Goal: Task Accomplishment & Management: Use online tool/utility

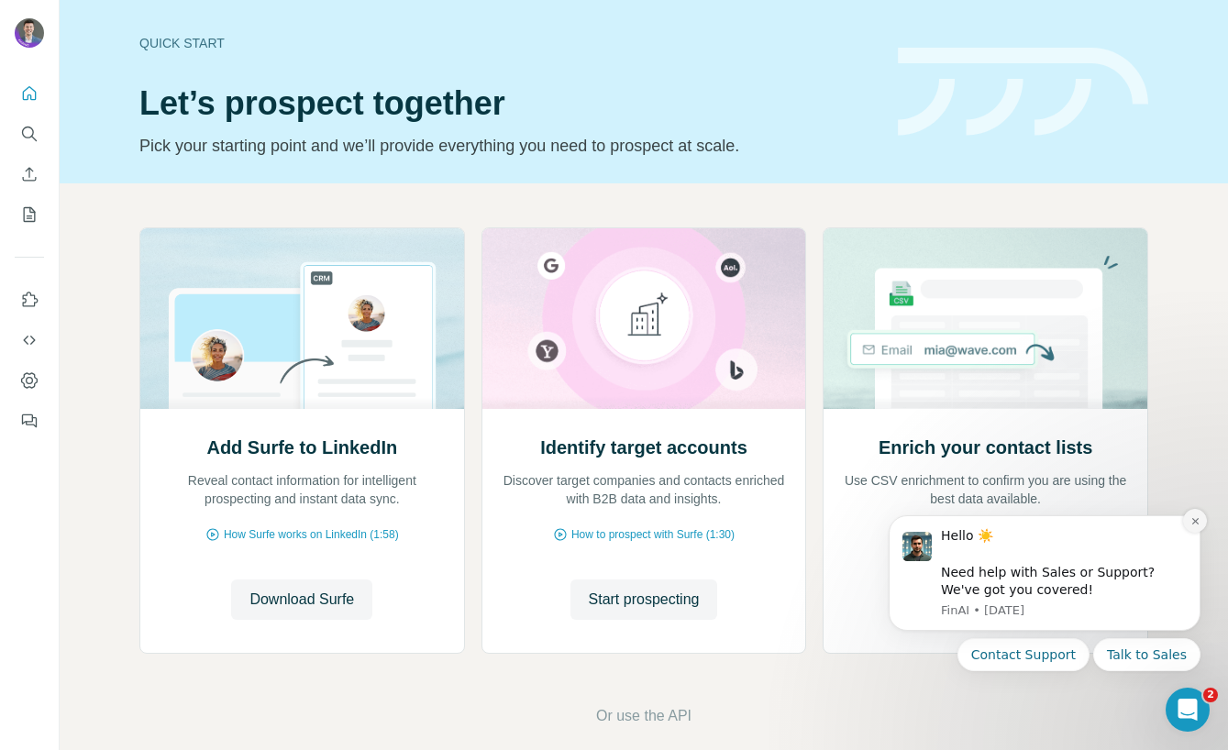
click at [1195, 523] on icon "Dismiss notification" at bounding box center [1196, 521] width 10 height 10
click at [1195, 516] on icon "Dismiss notification" at bounding box center [1196, 521] width 10 height 10
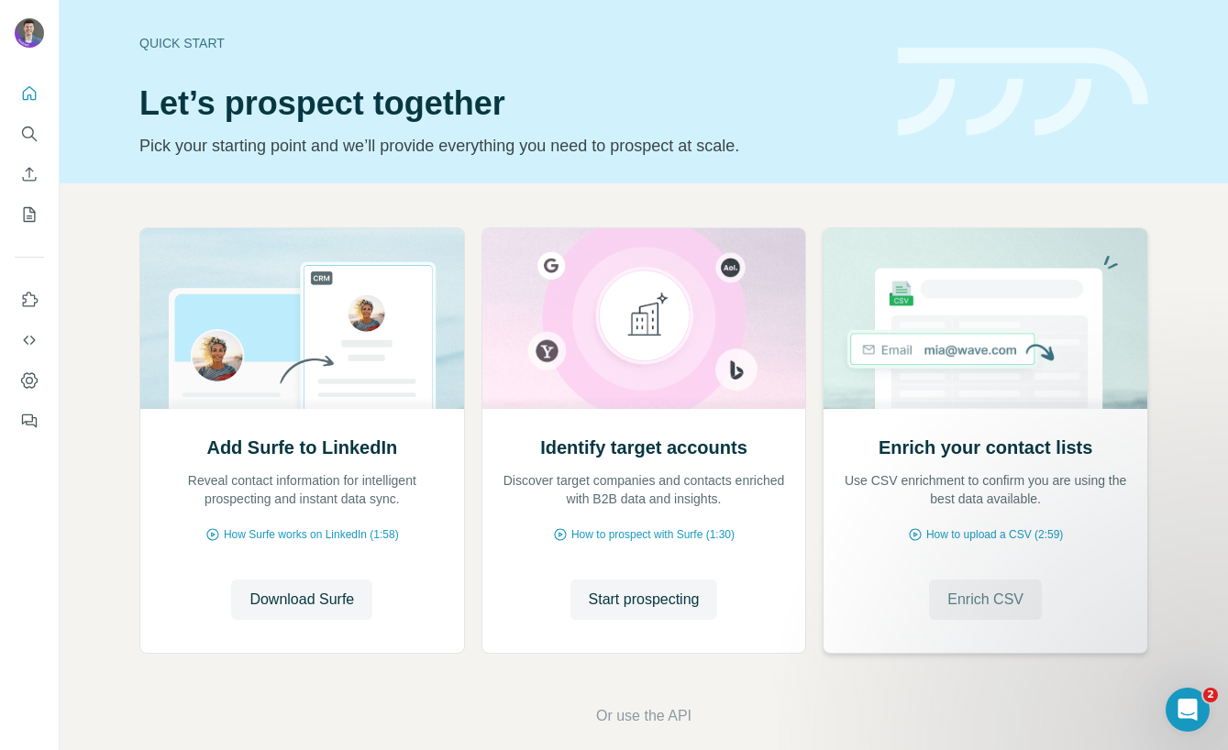
click at [982, 598] on span "Enrich CSV" at bounding box center [986, 600] width 76 height 22
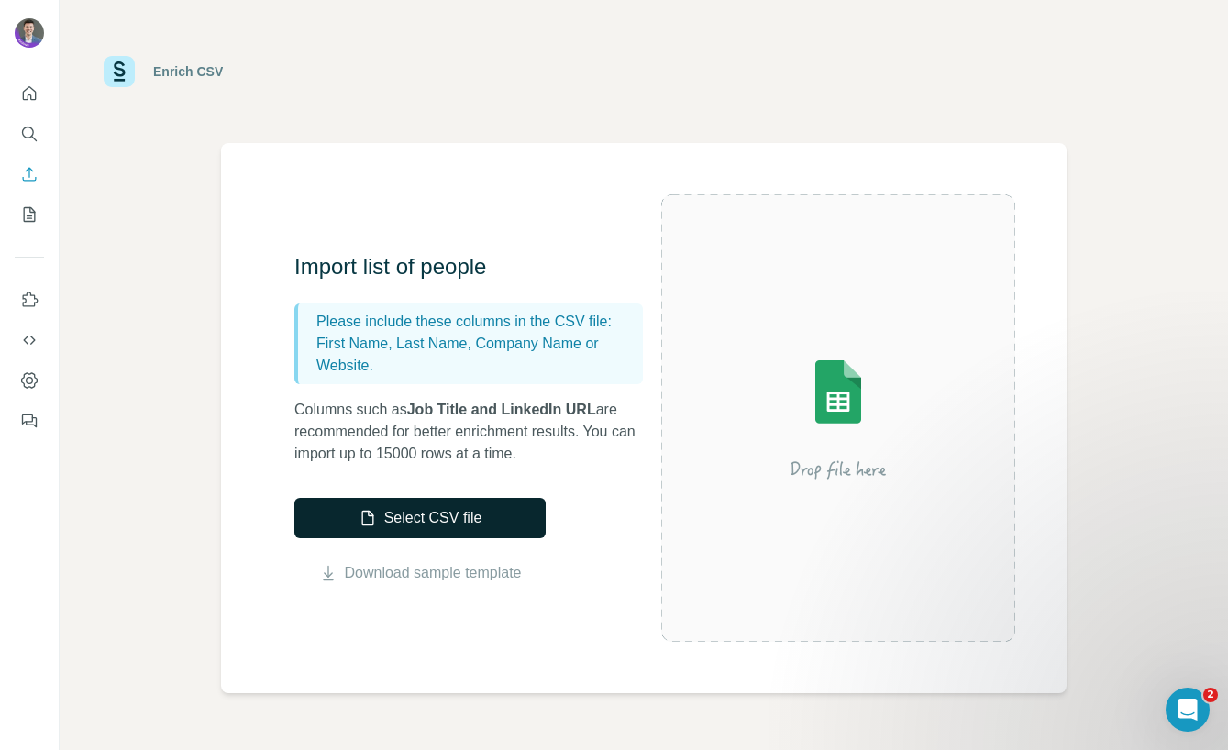
click at [473, 521] on button "Select CSV file" at bounding box center [419, 518] width 251 height 40
click at [427, 524] on button "Select CSV file" at bounding box center [419, 518] width 251 height 40
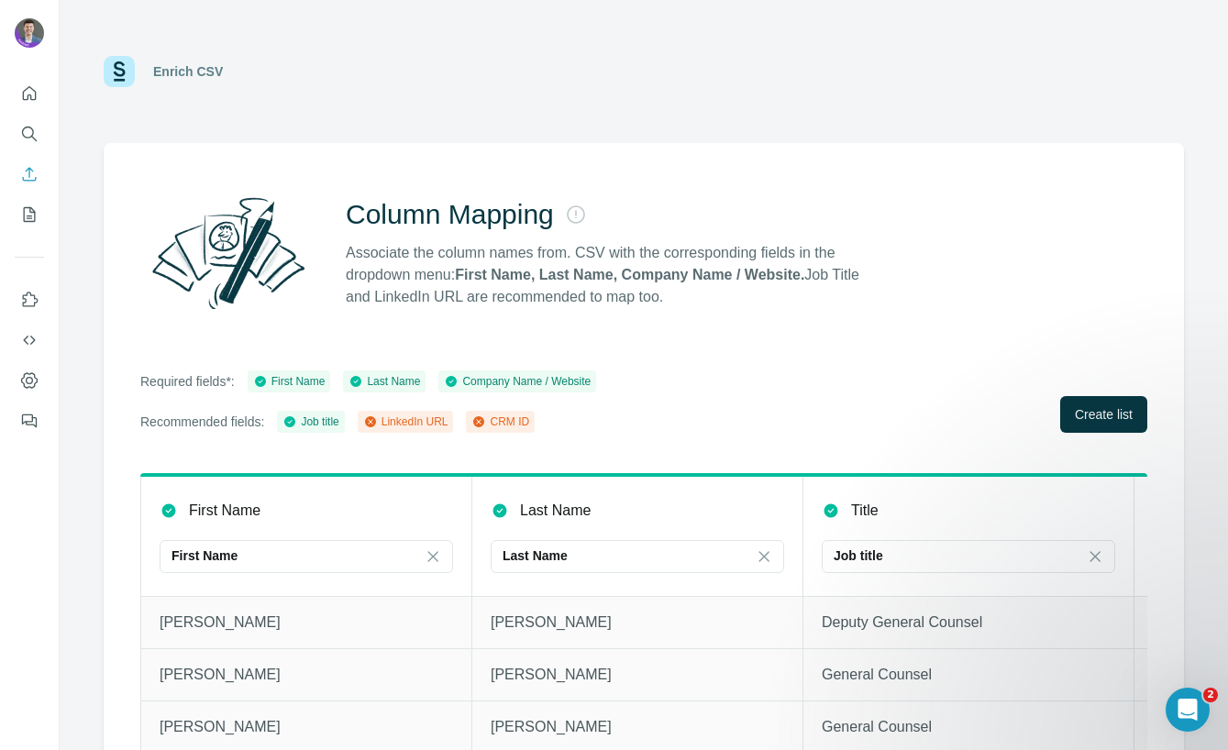
scroll to position [36, 0]
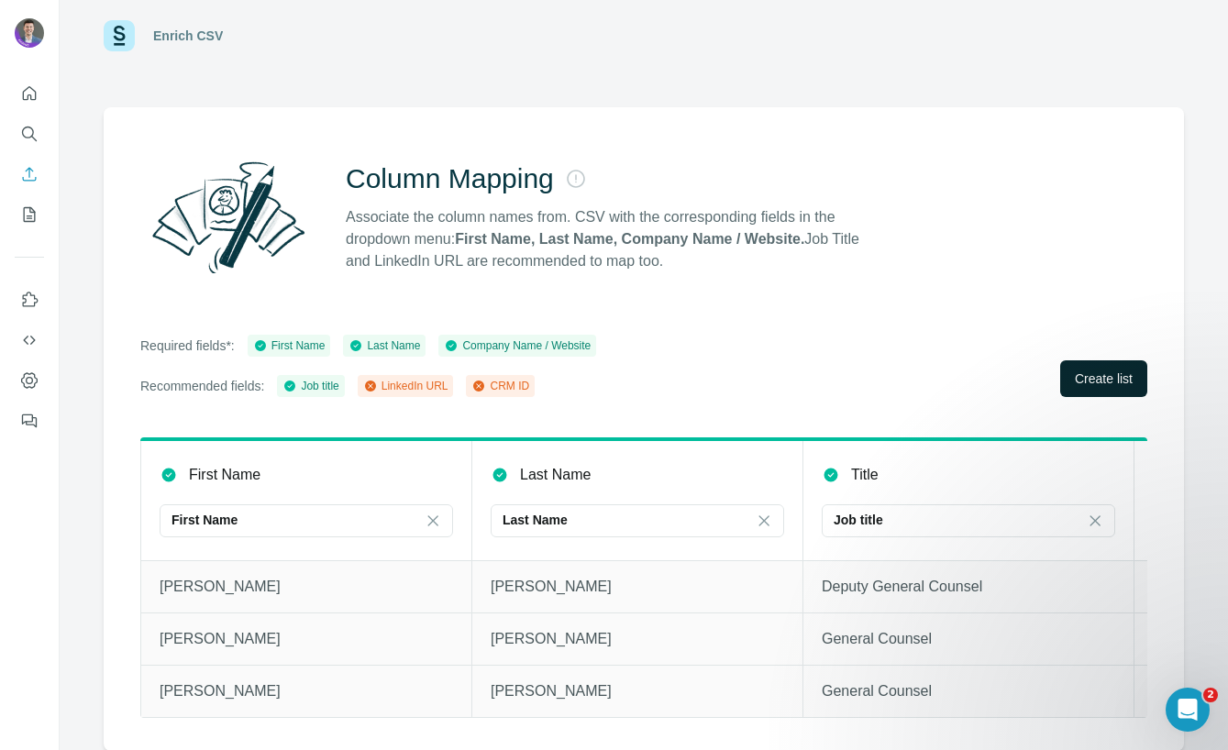
click at [1104, 376] on span "Create list" at bounding box center [1104, 379] width 58 height 18
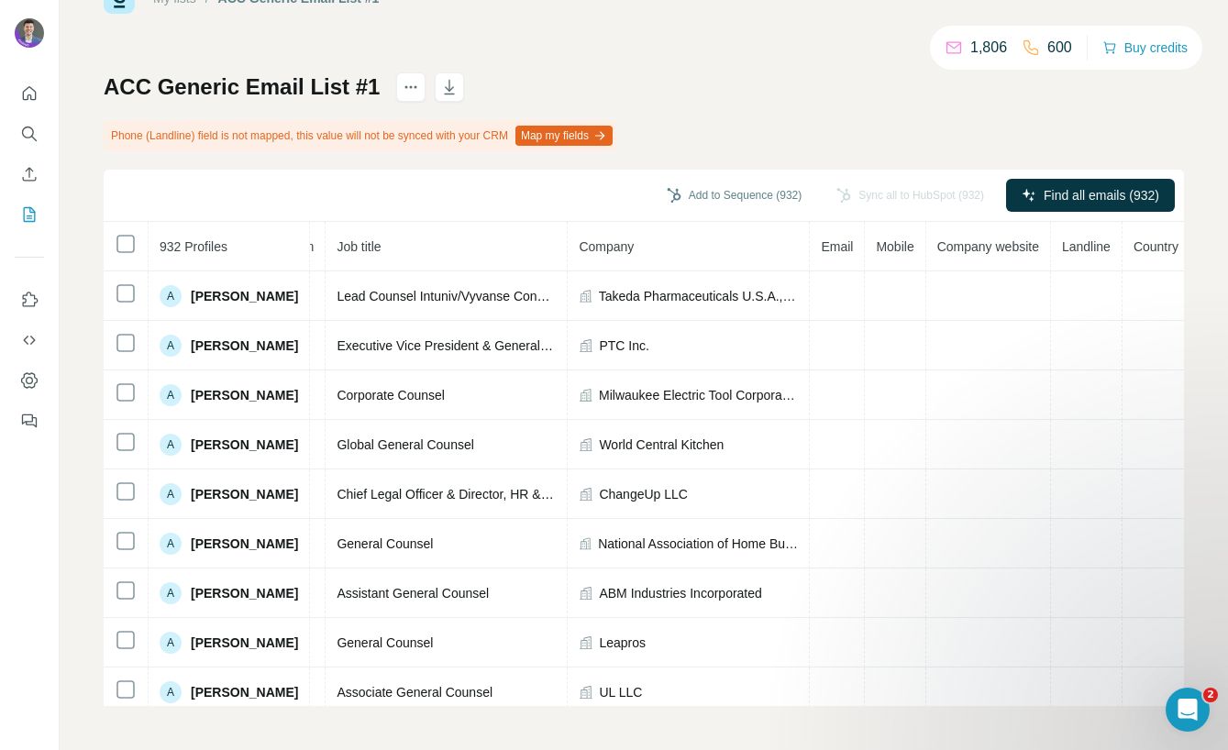
scroll to position [0, 184]
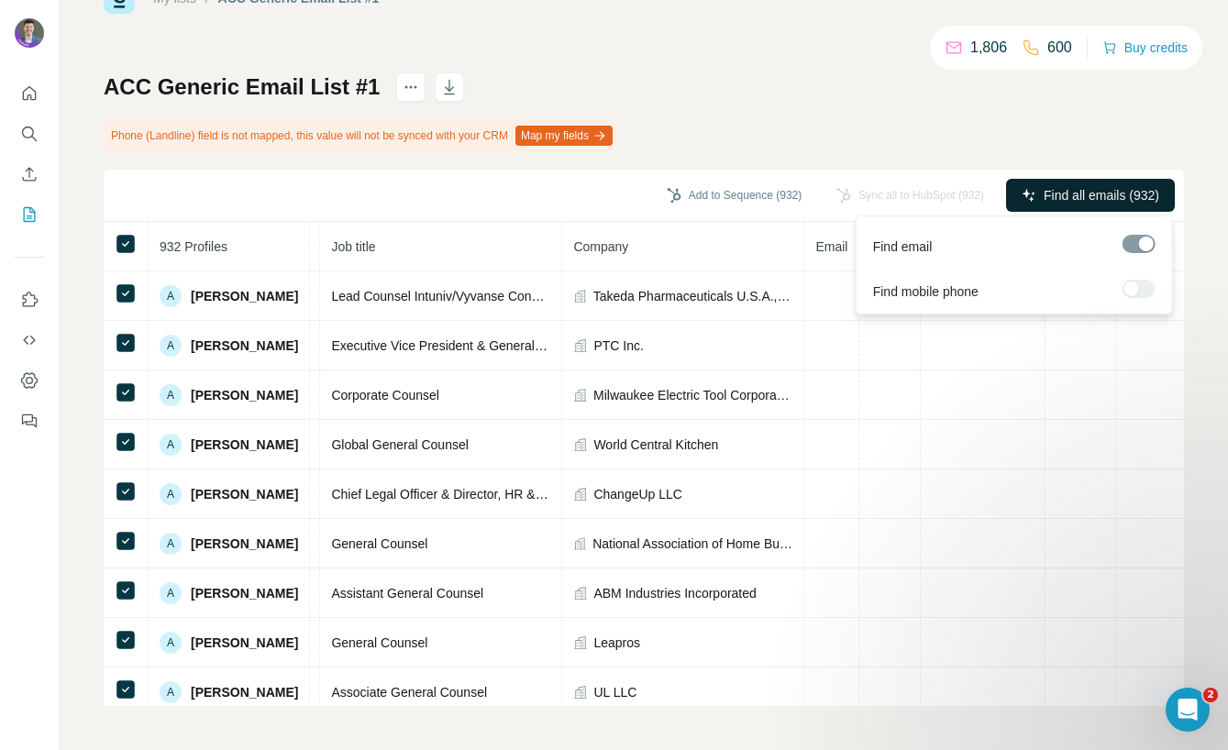
click at [1119, 195] on span "Find all emails (932)" at bounding box center [1102, 195] width 116 height 18
